Goal: Check status: Check status

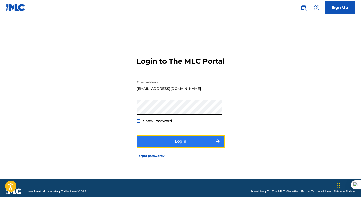
click at [177, 146] on button "Login" at bounding box center [180, 141] width 88 height 13
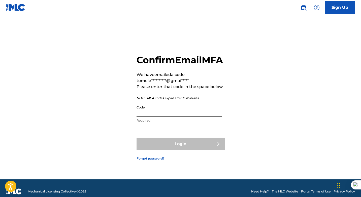
click at [178, 116] on input "Code" at bounding box center [178, 110] width 85 height 14
paste input "256644"
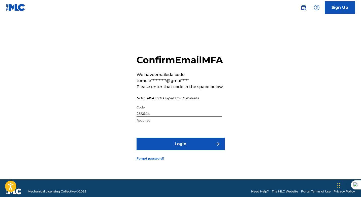
type input "256644"
click at [136, 138] on button "Login" at bounding box center [180, 144] width 88 height 13
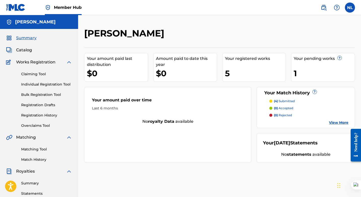
click at [284, 101] on p "(4) submitted" at bounding box center [284, 101] width 21 height 5
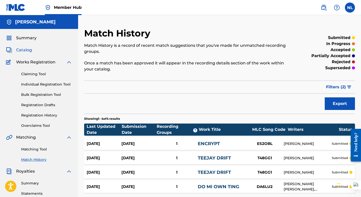
click at [29, 49] on span "Catalog" at bounding box center [24, 50] width 16 height 6
